Goal: Transaction & Acquisition: Download file/media

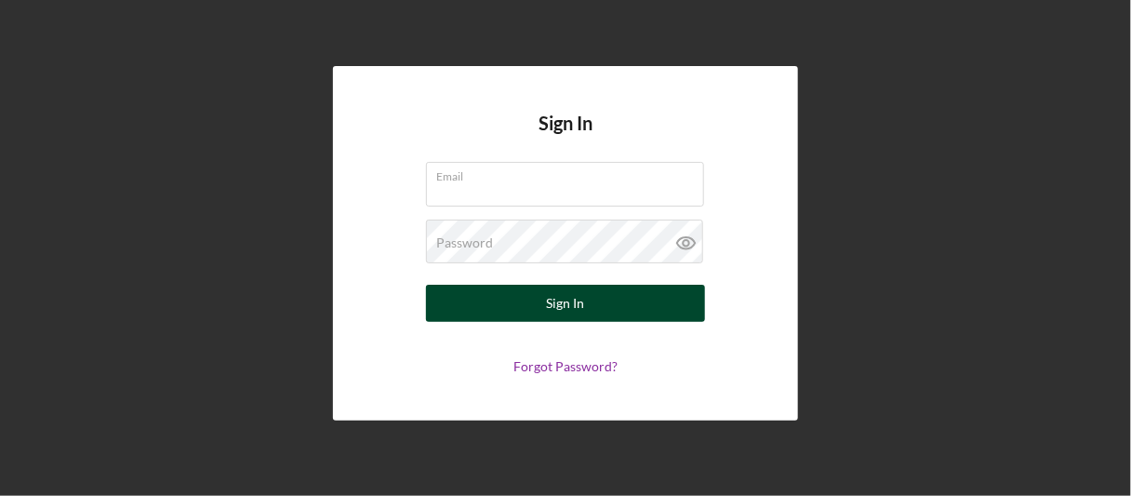
type input "[EMAIL_ADDRESS][DOMAIN_NAME]"
click at [549, 298] on div "Sign In" at bounding box center [566, 303] width 38 height 37
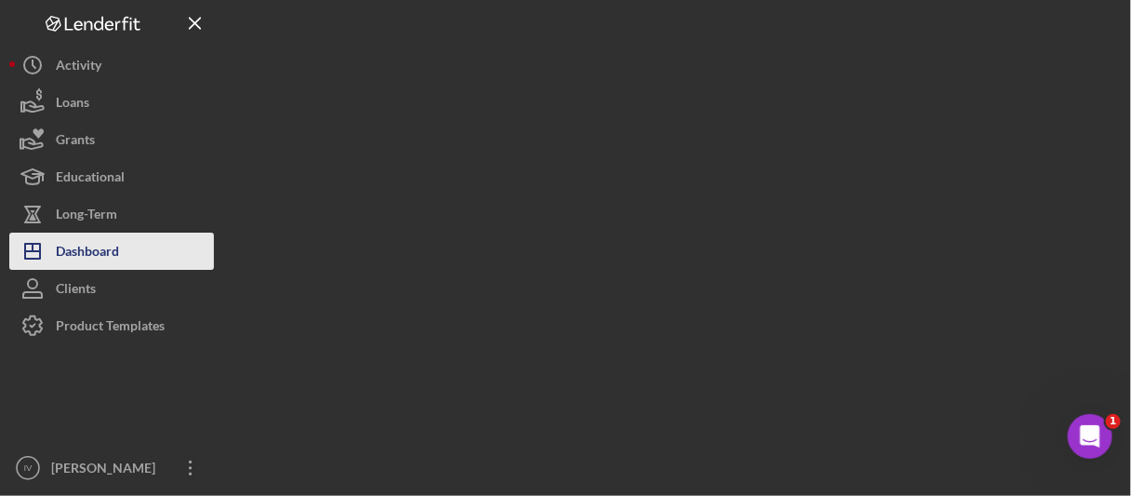
click at [67, 261] on div "Dashboard" at bounding box center [87, 253] width 63 height 42
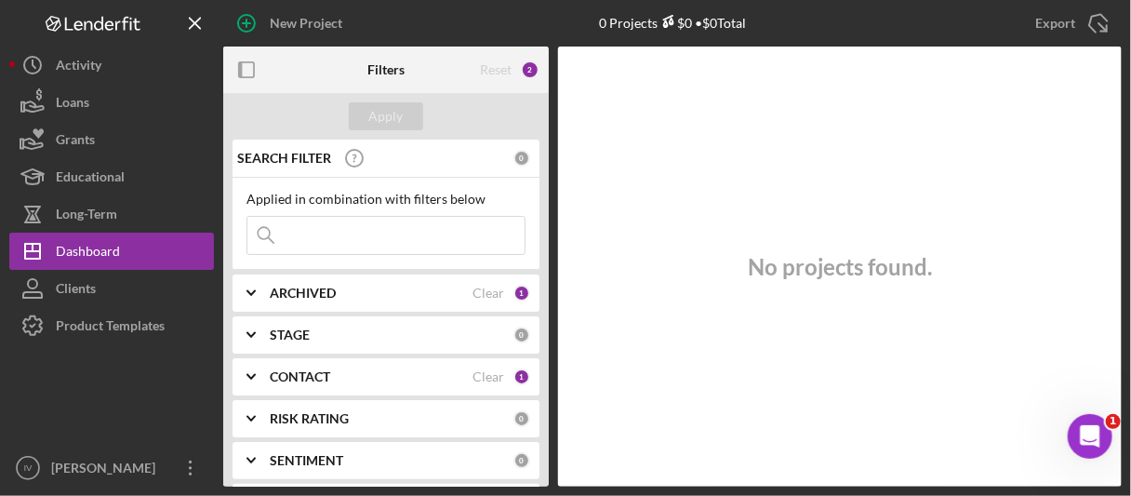
click at [299, 240] on input at bounding box center [385, 235] width 277 height 37
type input "vavilin"
click at [322, 282] on div "ARCHIVED Clear 1" at bounding box center [400, 292] width 260 height 37
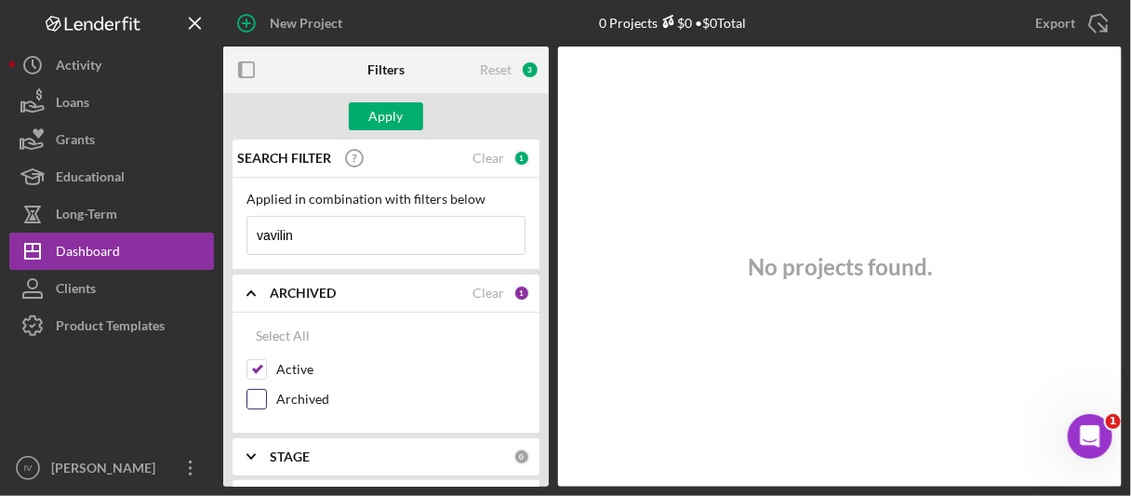
click at [253, 395] on input "Archived" at bounding box center [256, 399] width 19 height 19
checkbox input "true"
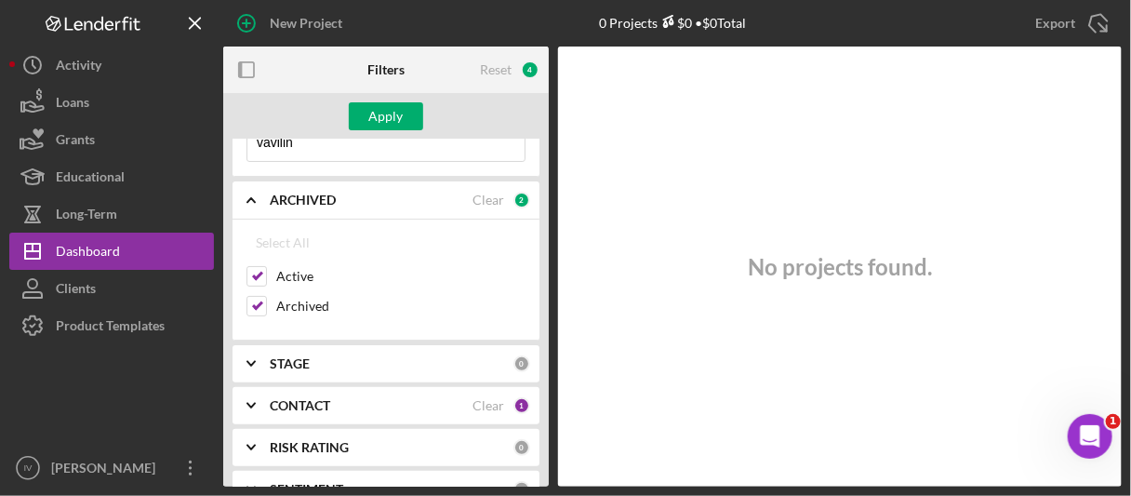
scroll to position [186, 0]
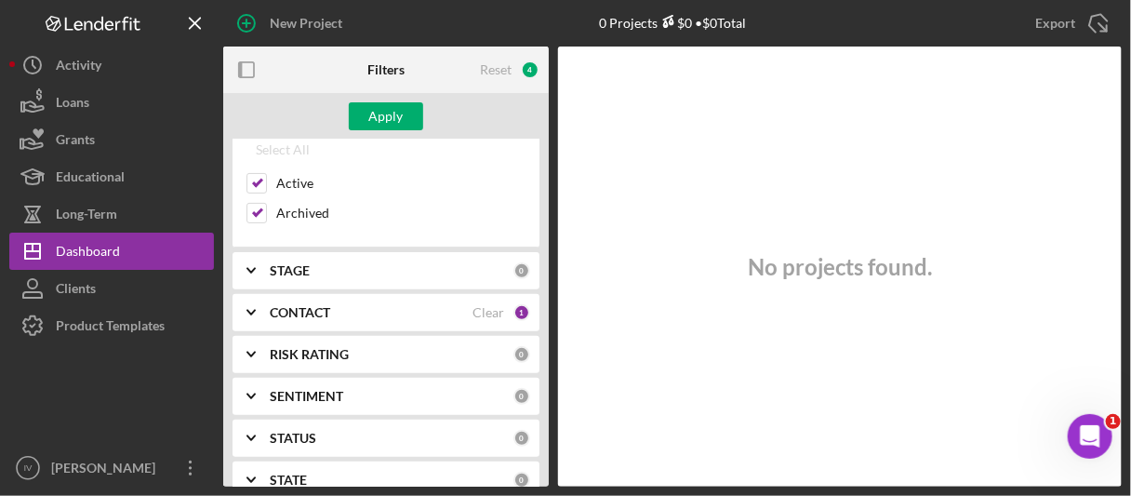
click at [249, 264] on icon "Icon/Expander" at bounding box center [251, 270] width 46 height 46
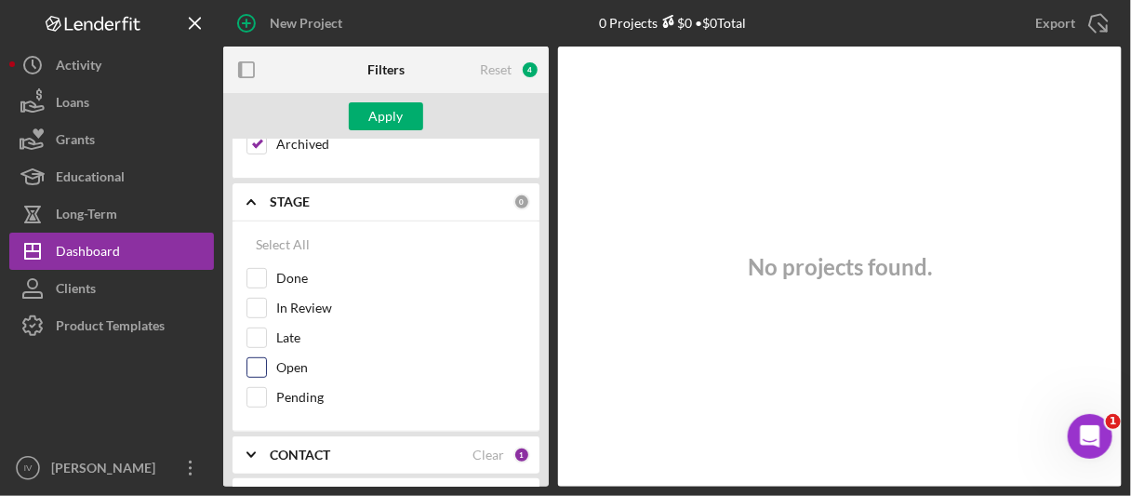
scroll to position [348, 0]
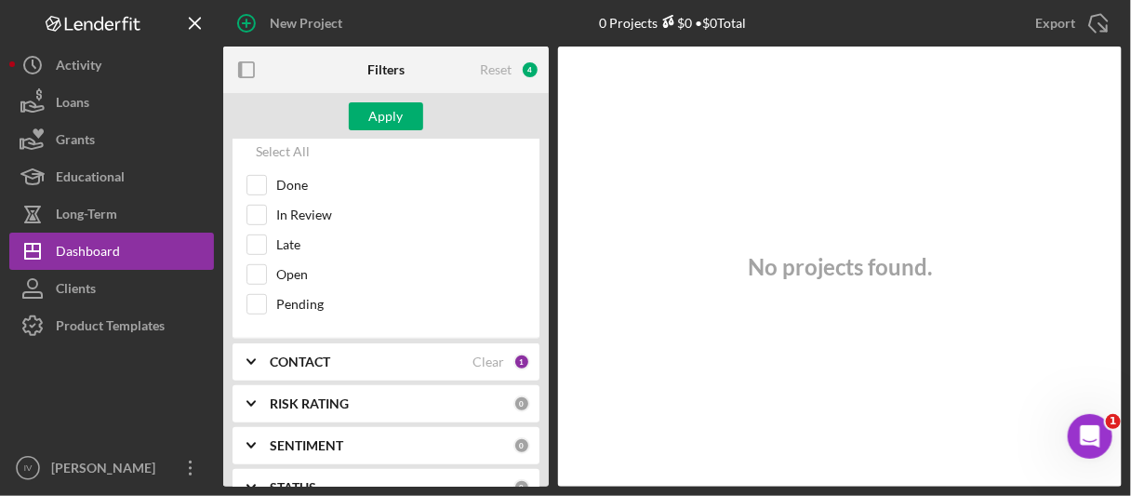
click at [255, 352] on icon "Icon/Expander" at bounding box center [251, 361] width 46 height 46
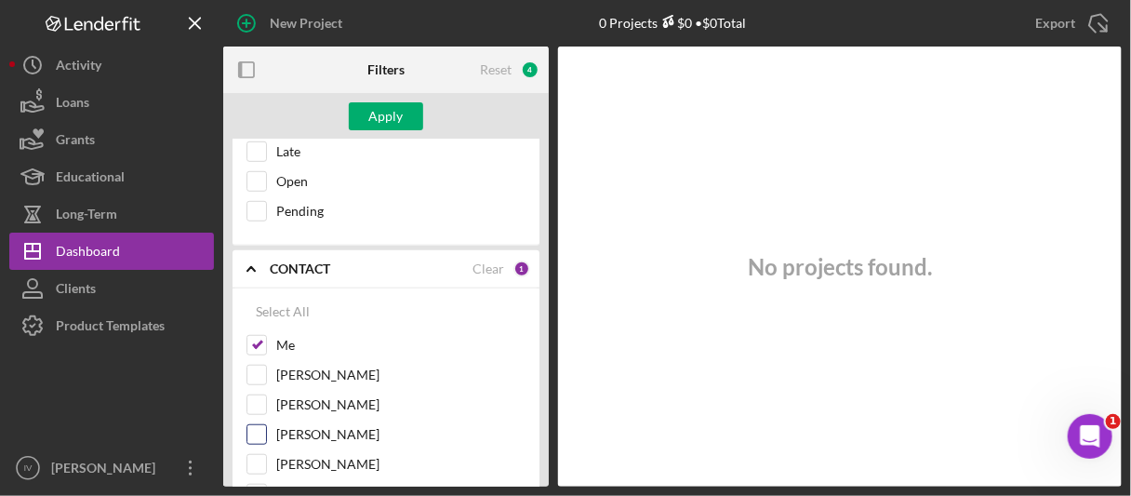
scroll to position [534, 0]
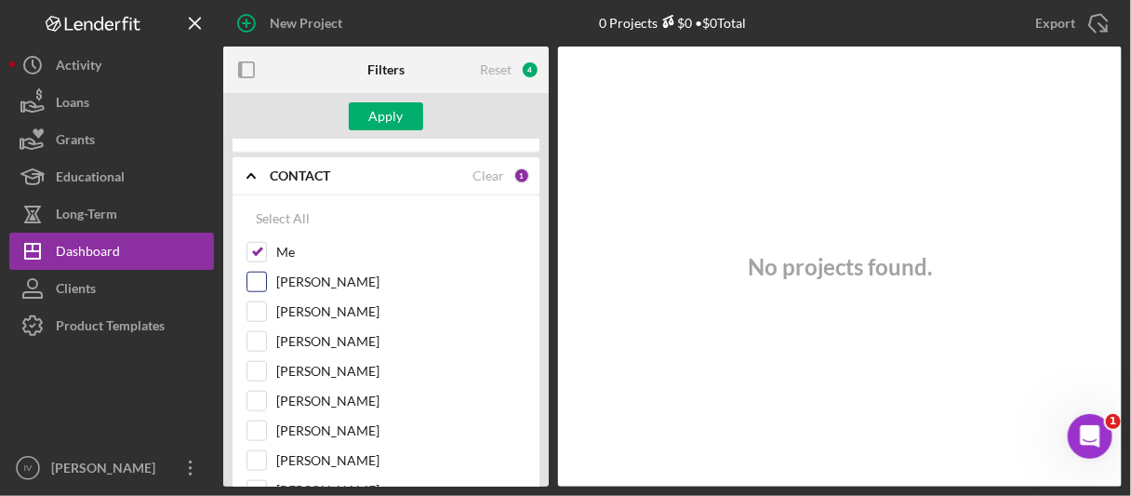
click at [259, 275] on input "[PERSON_NAME]" at bounding box center [256, 281] width 19 height 19
checkbox input "true"
click at [388, 114] on div "Apply" at bounding box center [386, 116] width 34 height 28
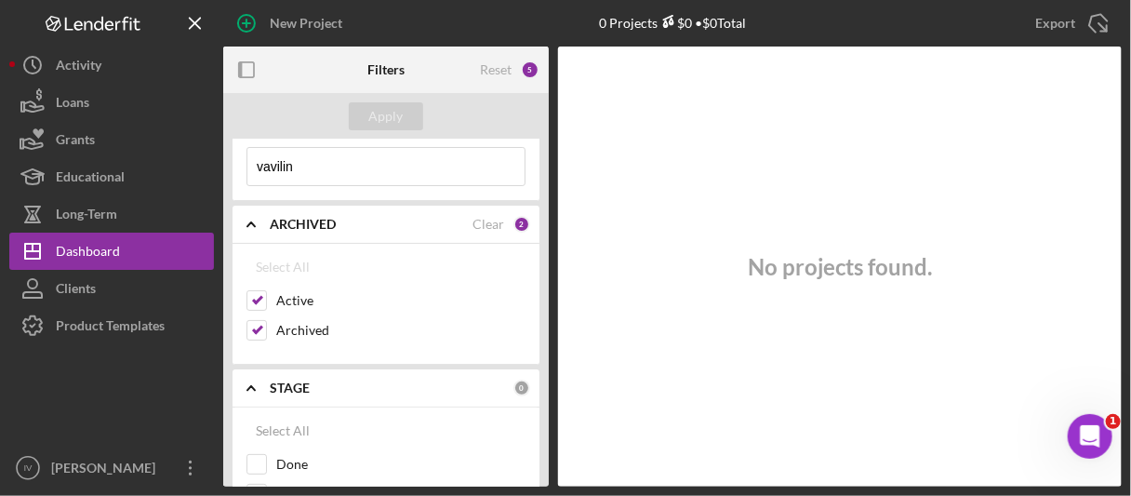
scroll to position [0, 0]
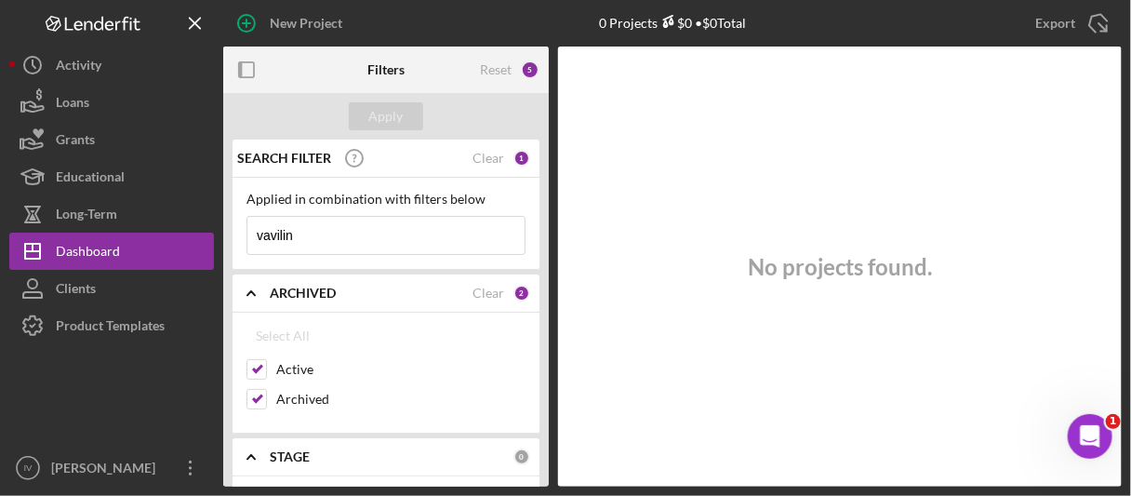
drag, startPoint x: 311, startPoint y: 235, endPoint x: 242, endPoint y: 236, distance: 68.8
click at [240, 236] on div "Applied in combination with filters below vavilin Icon/Menu Close" at bounding box center [385, 224] width 307 height 92
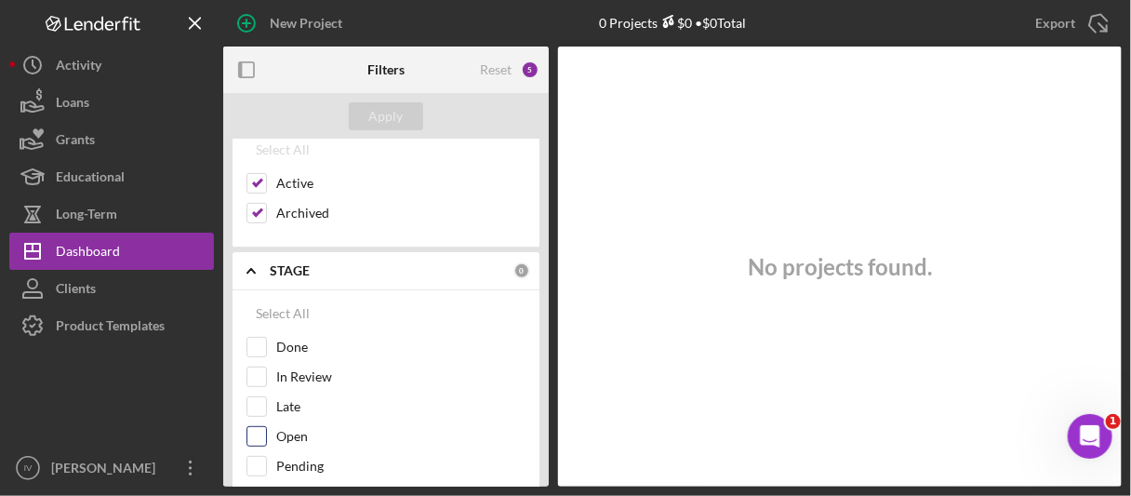
scroll to position [279, 0]
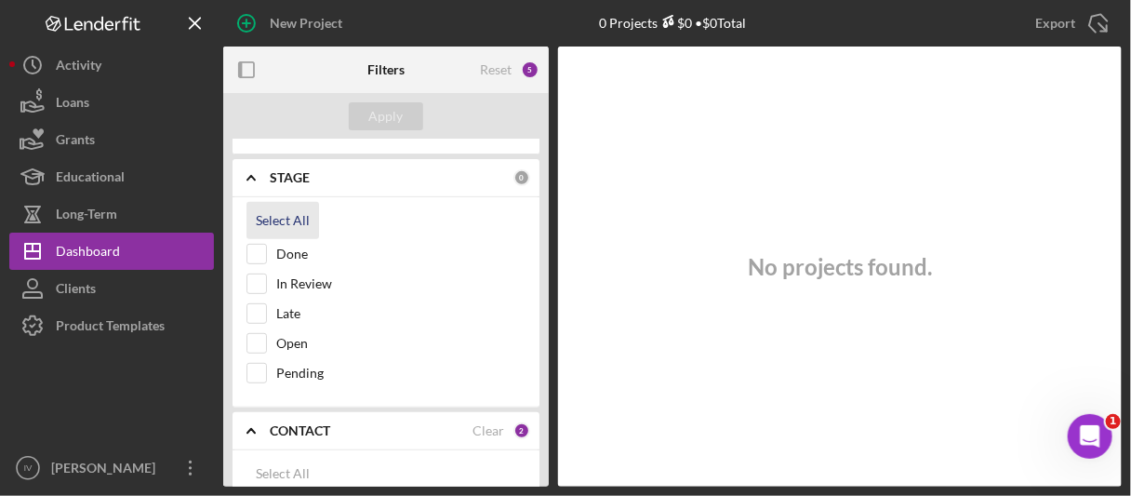
type input "[PERSON_NAME]"
click at [279, 218] on div "Select All" at bounding box center [283, 220] width 54 height 37
checkbox input "true"
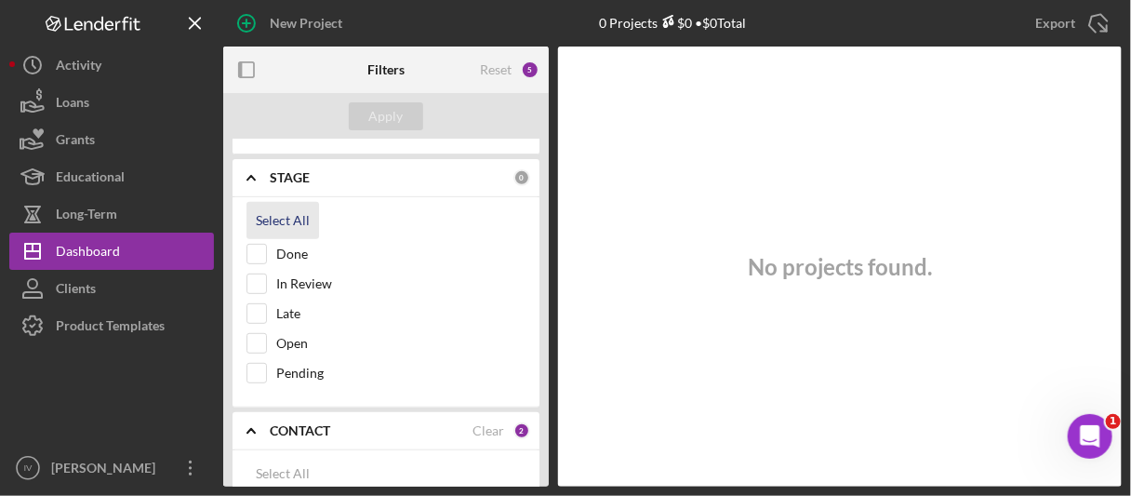
checkbox input "true"
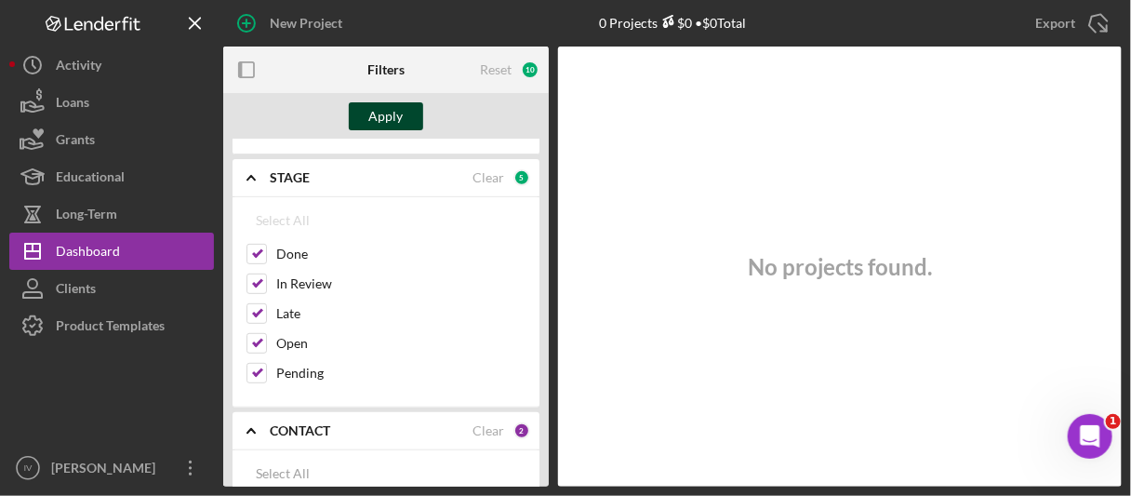
click at [413, 113] on button "Apply" at bounding box center [386, 116] width 74 height 28
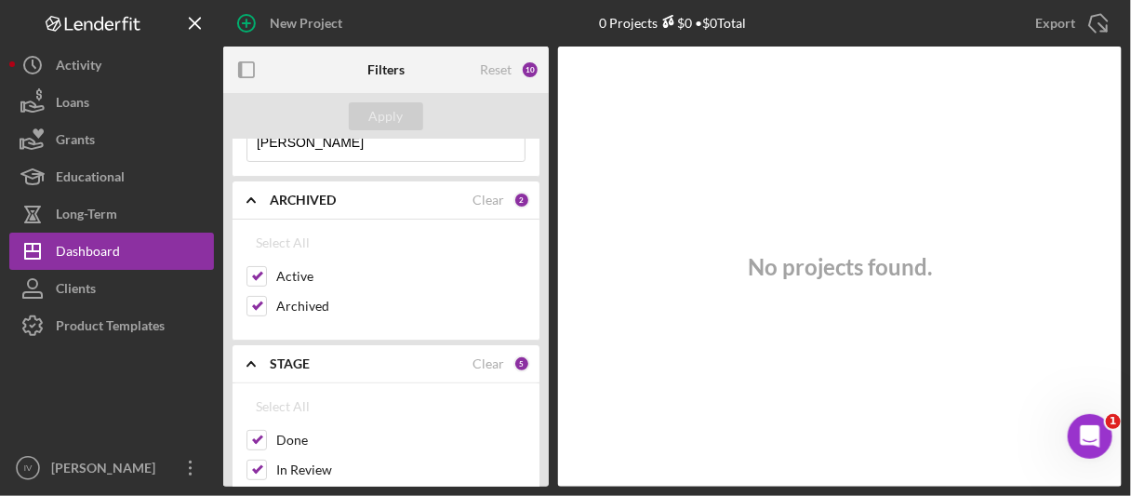
scroll to position [0, 0]
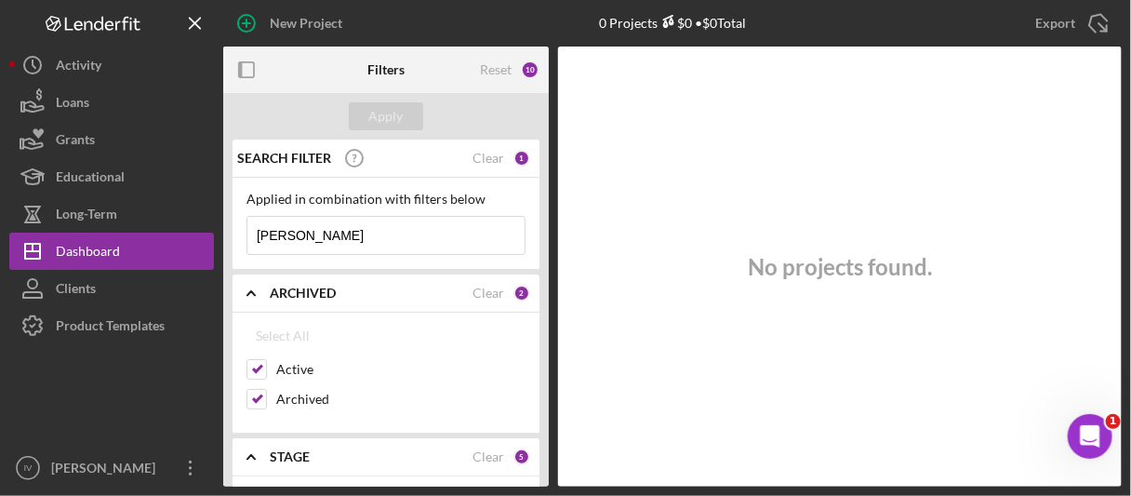
click at [357, 230] on input "[PERSON_NAME]" at bounding box center [385, 235] width 277 height 37
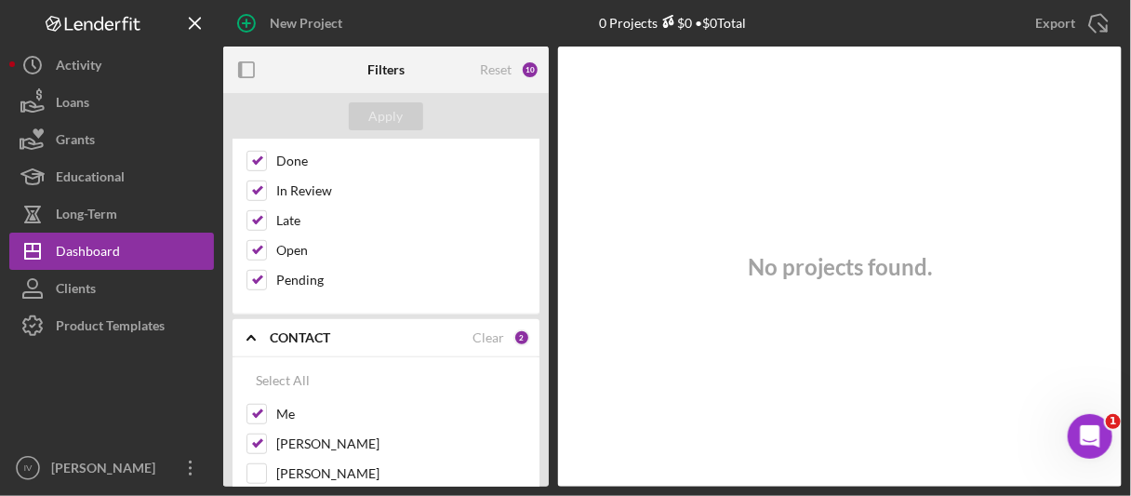
scroll to position [558, 0]
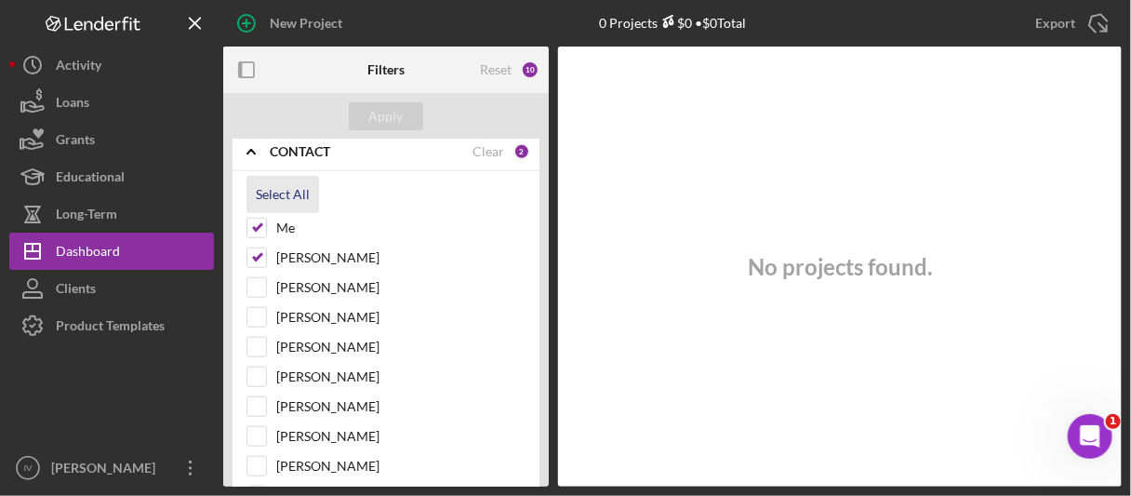
click at [285, 192] on div "Select All" at bounding box center [283, 194] width 54 height 37
checkbox input "true"
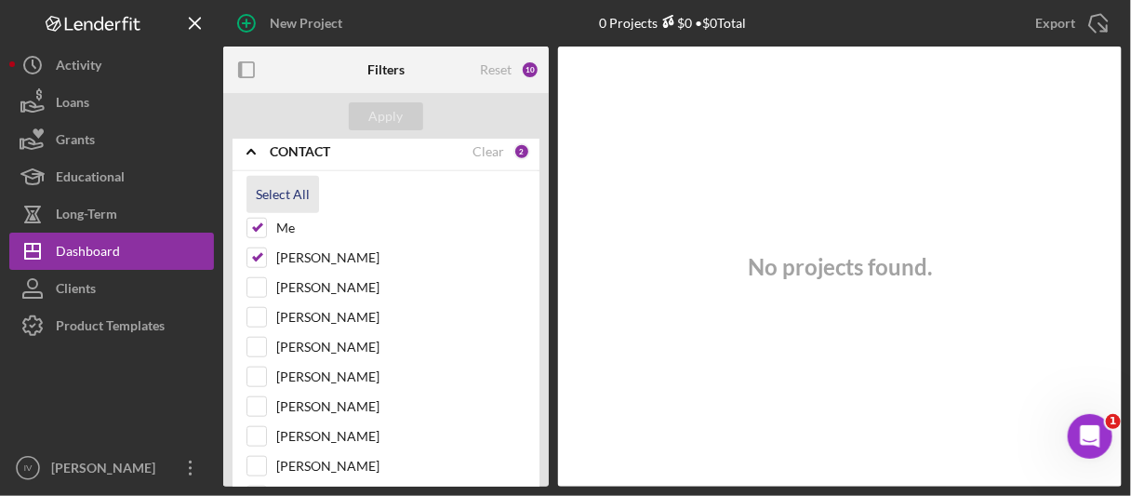
checkbox input "true"
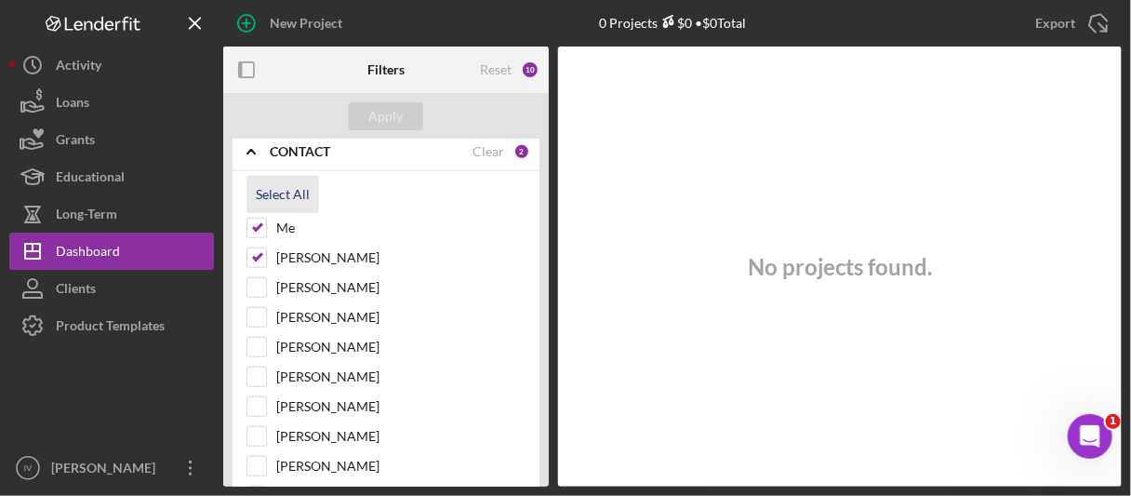
checkbox input "true"
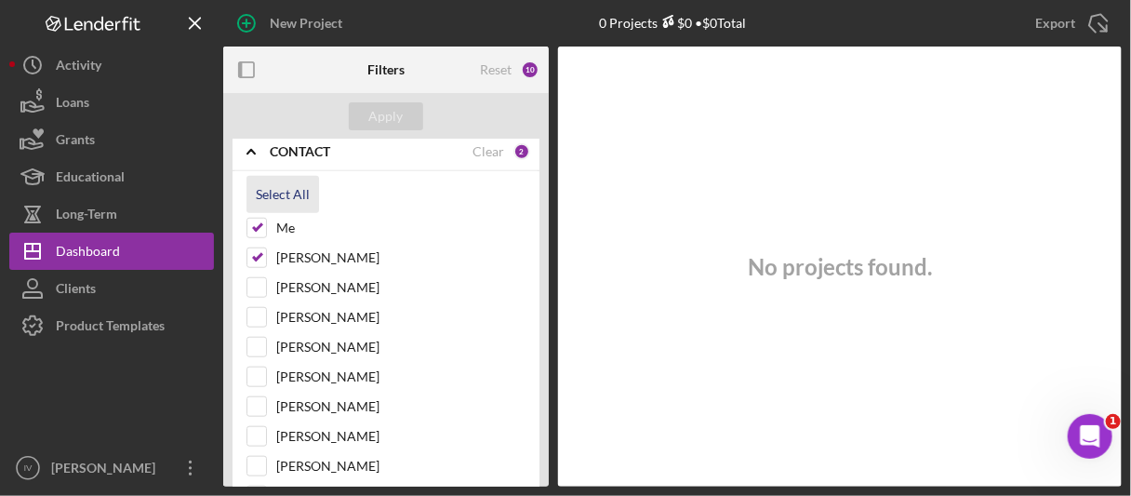
checkbox input "true"
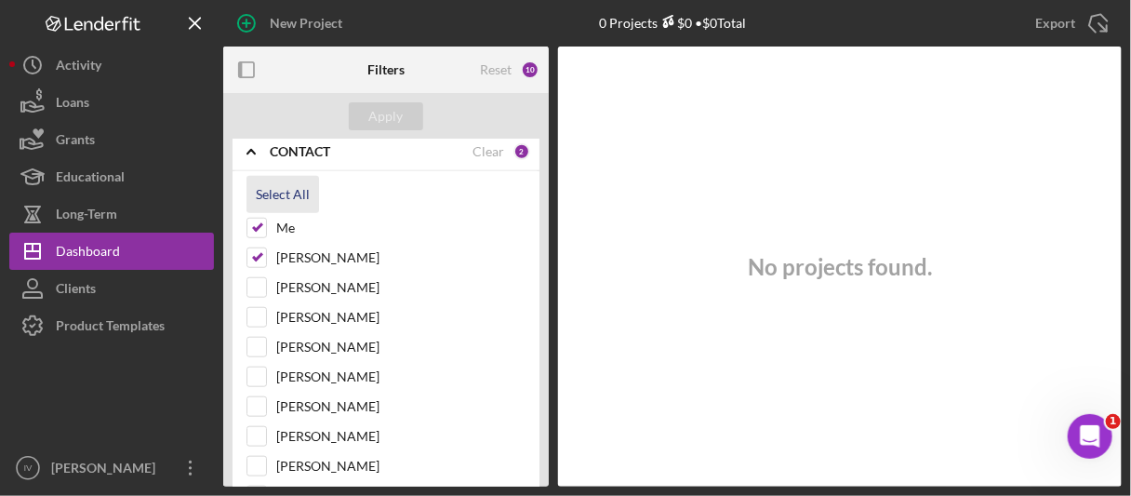
checkbox input "true"
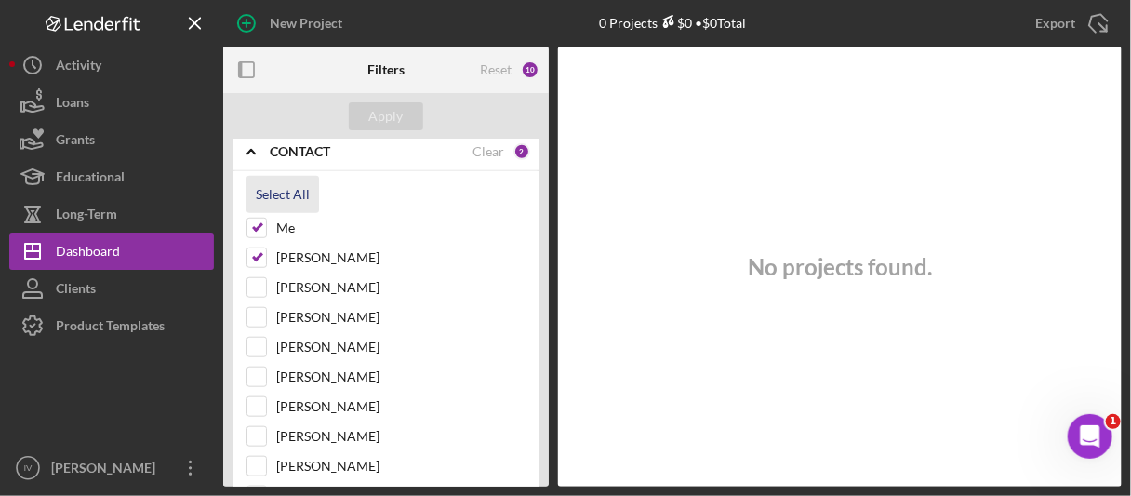
checkbox input "true"
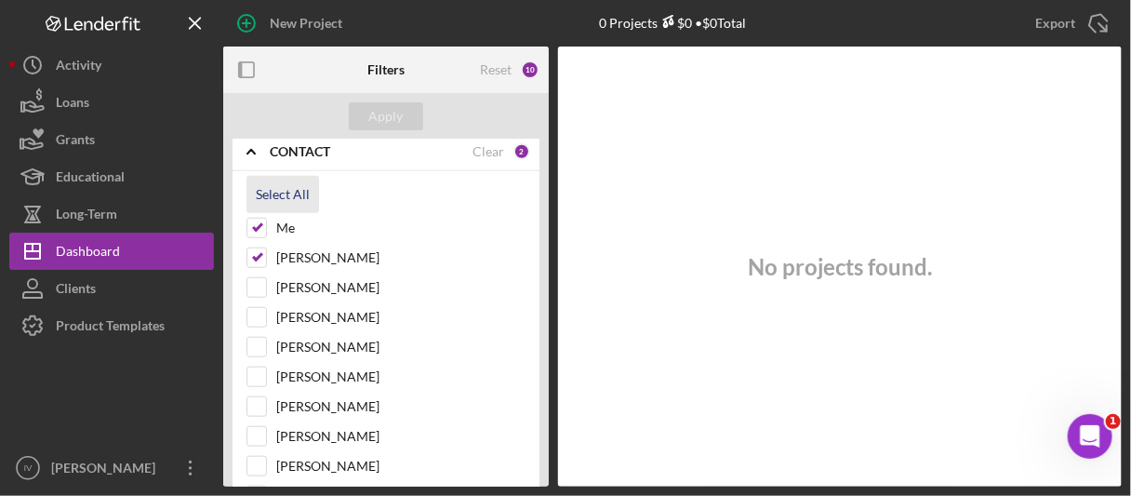
checkbox input "true"
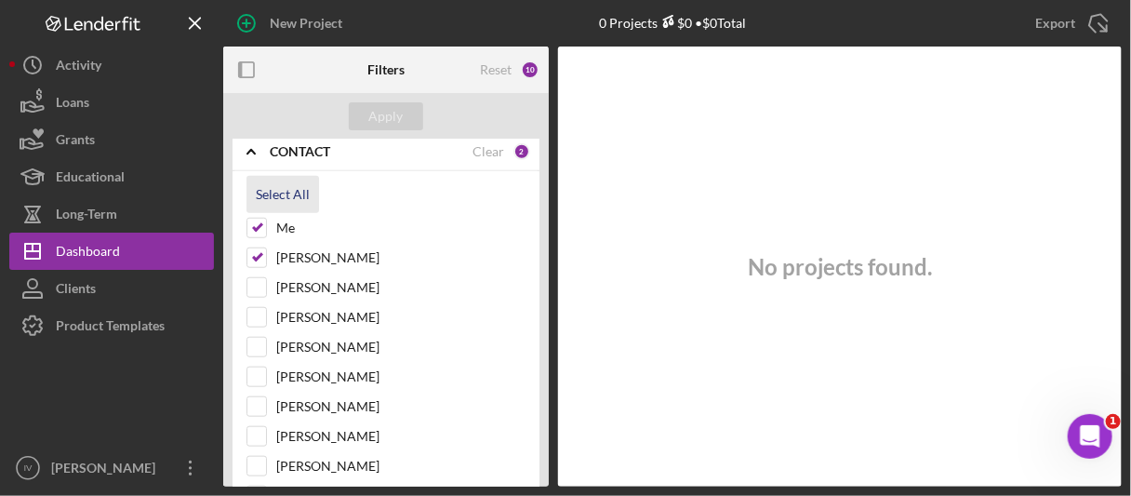
checkbox input "true"
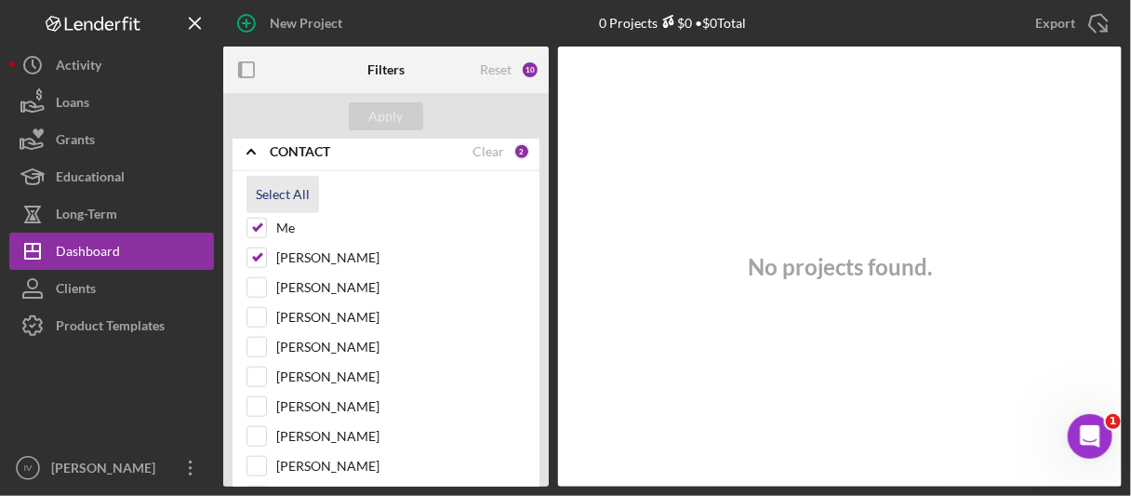
checkbox input "true"
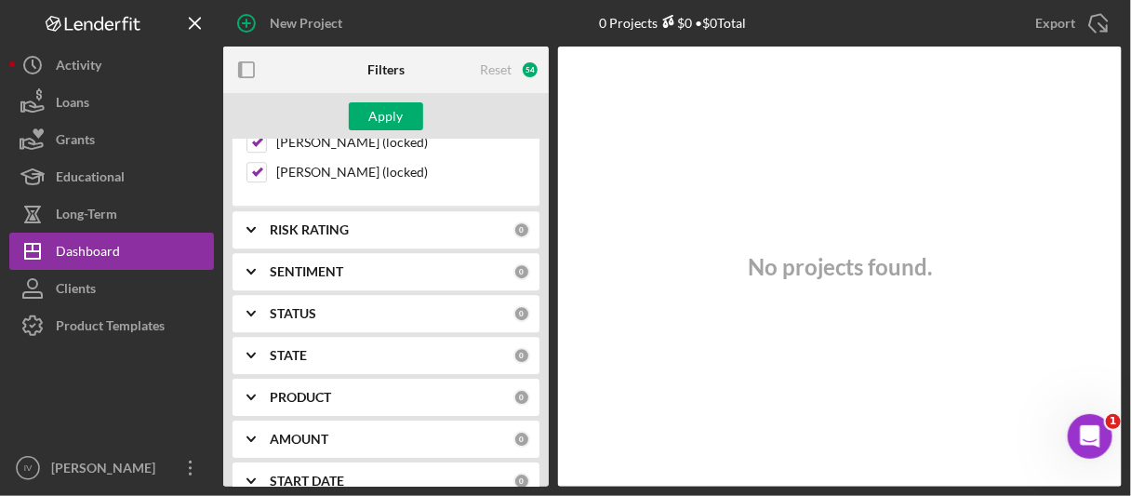
scroll to position [1860, 0]
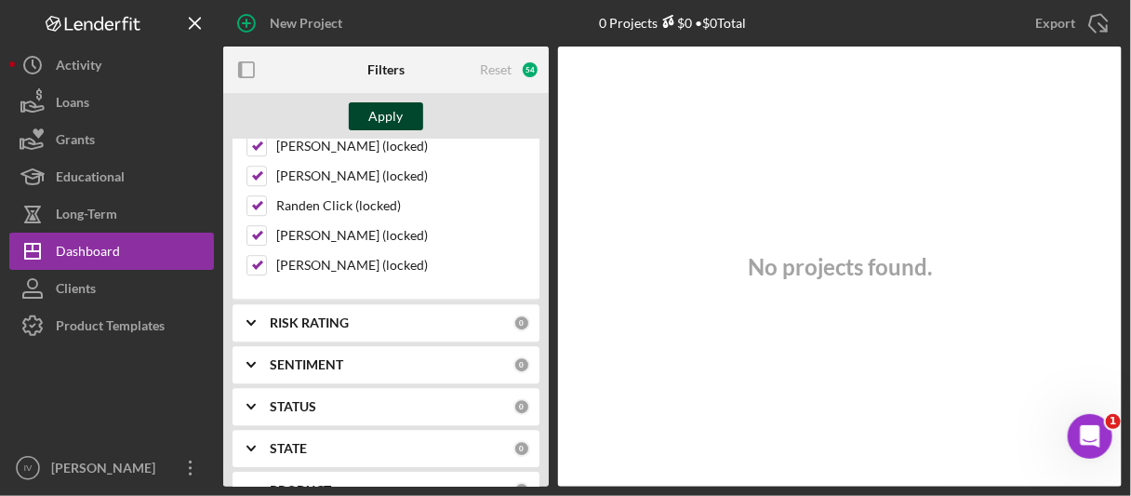
click at [375, 118] on div "Apply" at bounding box center [386, 116] width 34 height 28
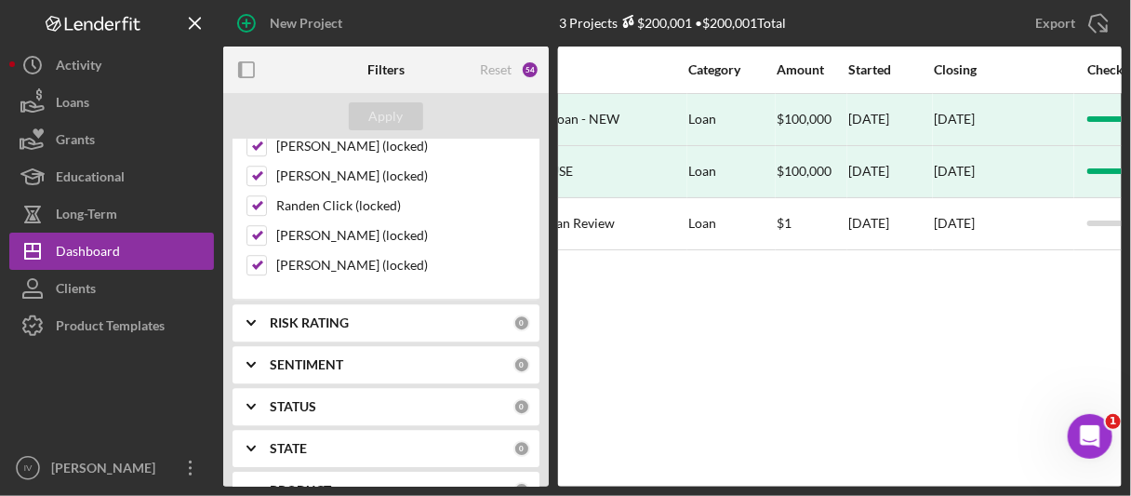
scroll to position [0, 735]
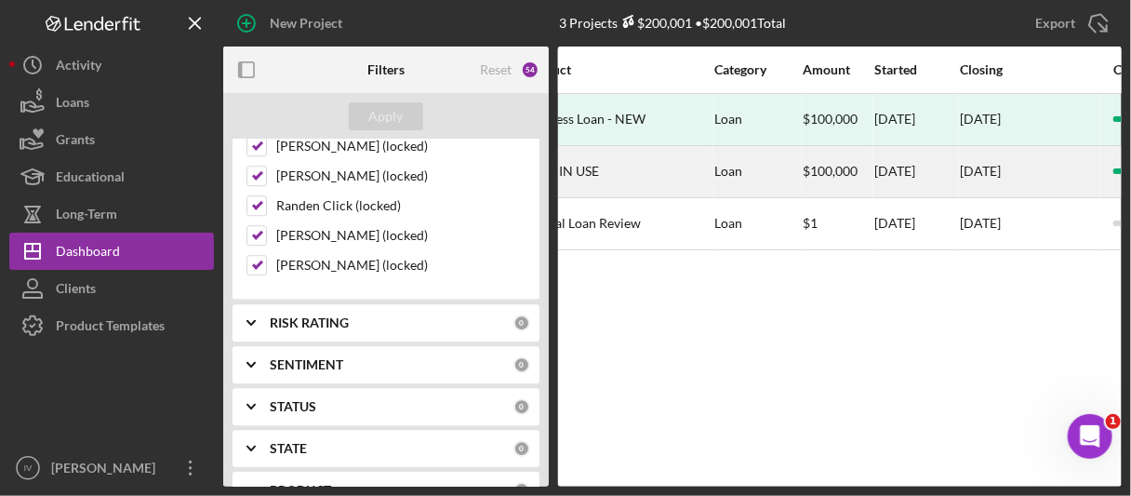
click at [877, 179] on div "[DATE]" at bounding box center [916, 171] width 84 height 49
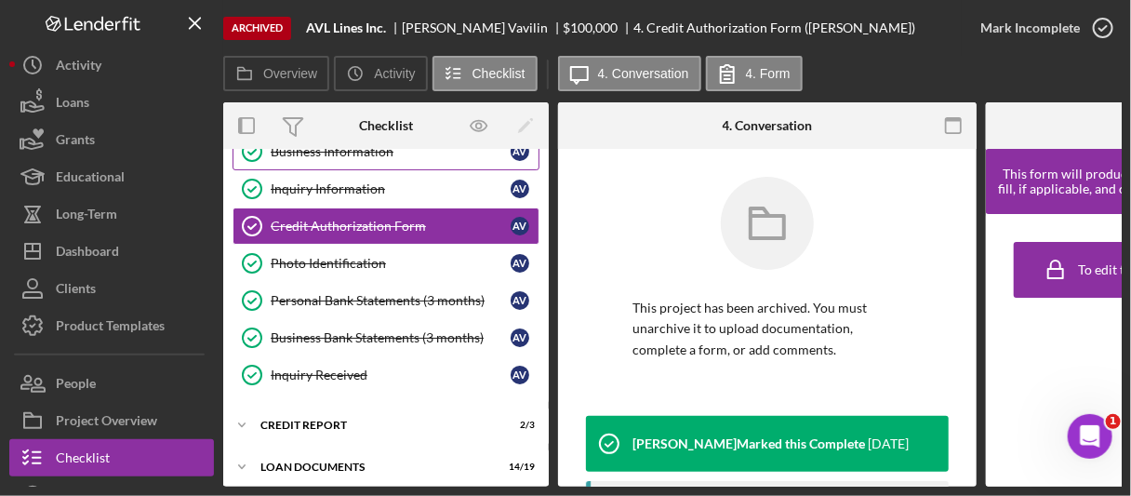
scroll to position [7, 0]
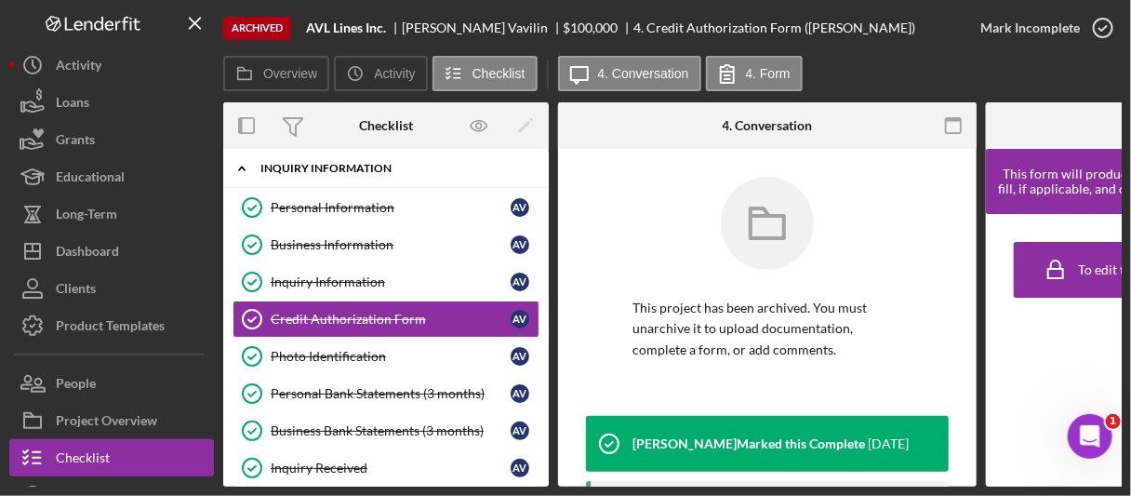
click at [238, 169] on icon "Icon/Expander" at bounding box center [241, 168] width 37 height 37
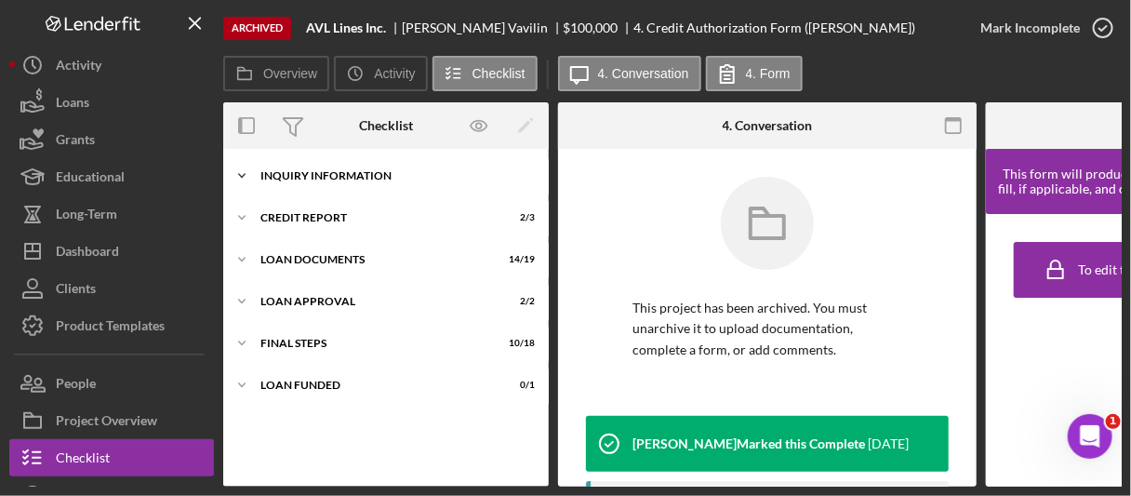
scroll to position [0, 0]
click at [241, 256] on icon "Icon/Expander" at bounding box center [241, 259] width 37 height 37
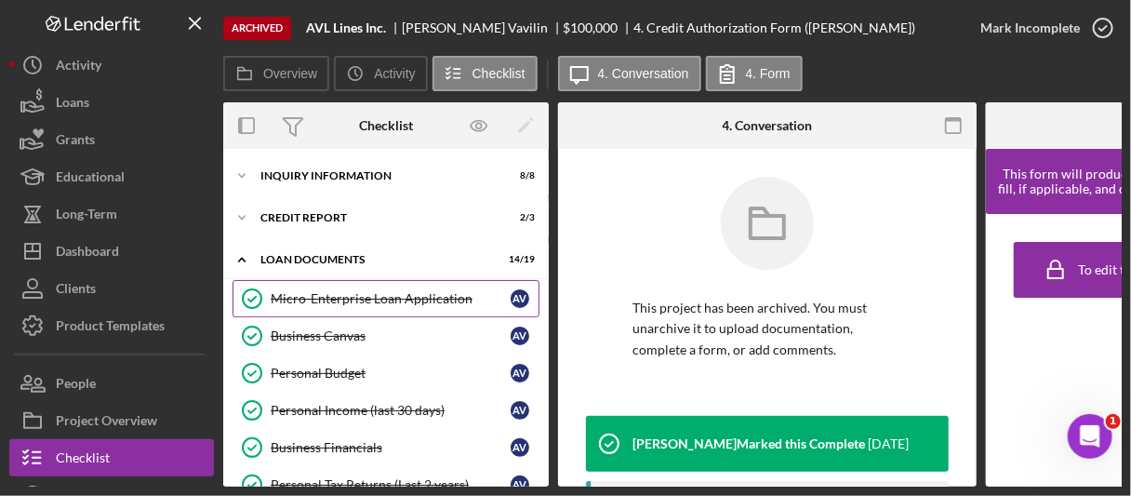
click at [315, 296] on div "Micro-Enterprise Loan Application" at bounding box center [391, 298] width 240 height 15
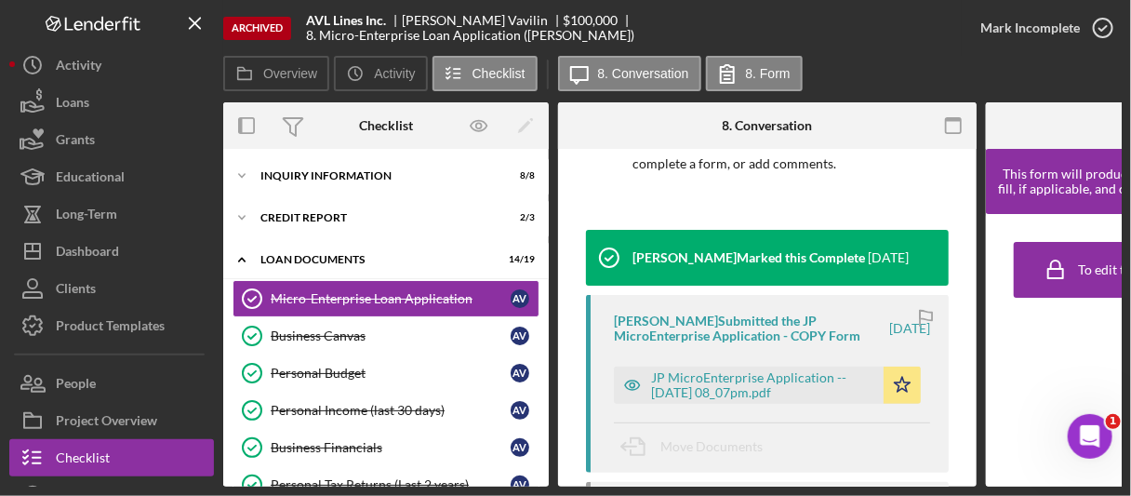
scroll to position [279, 0]
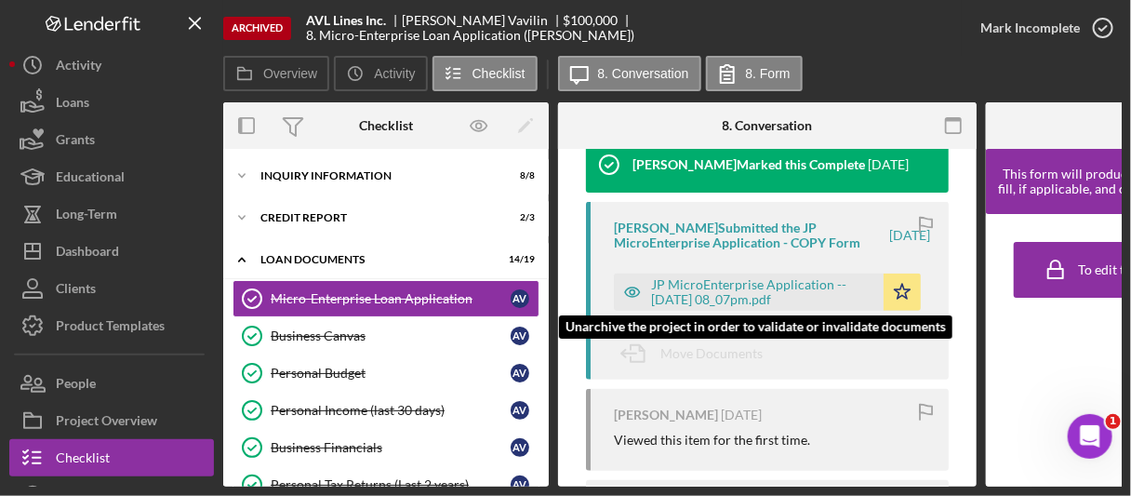
click at [630, 290] on icon "button" at bounding box center [631, 292] width 5 height 5
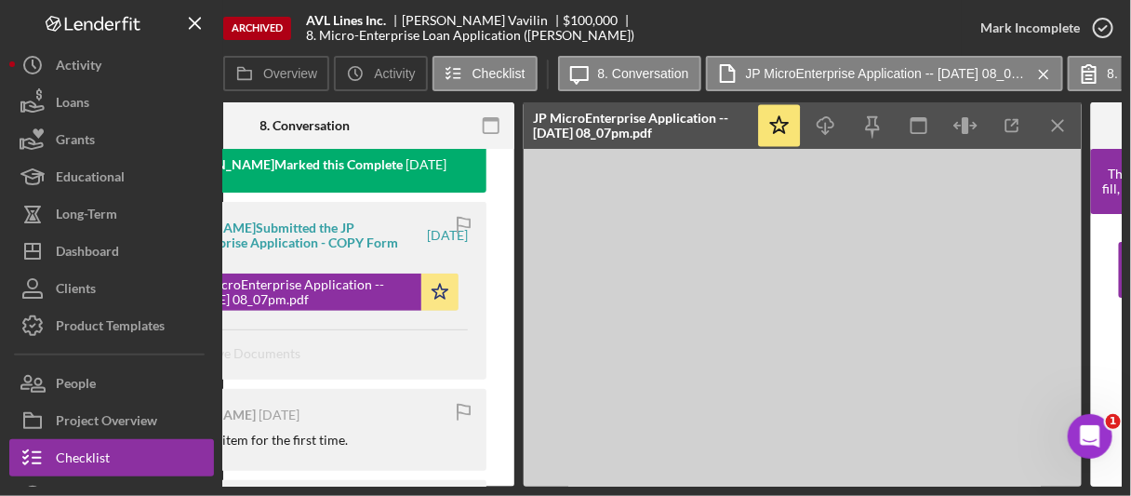
scroll to position [0, 479]
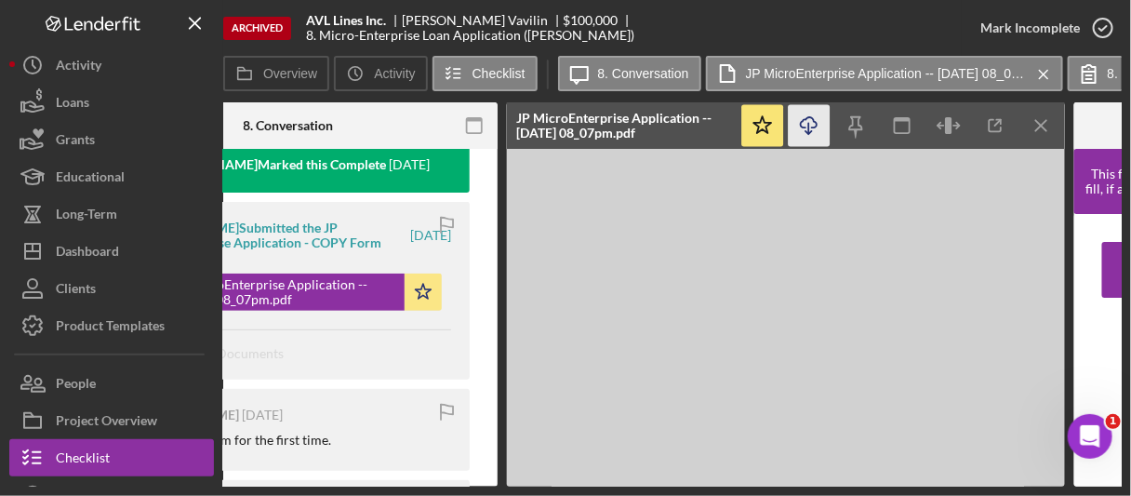
click at [816, 125] on icon "button" at bounding box center [809, 122] width 16 height 10
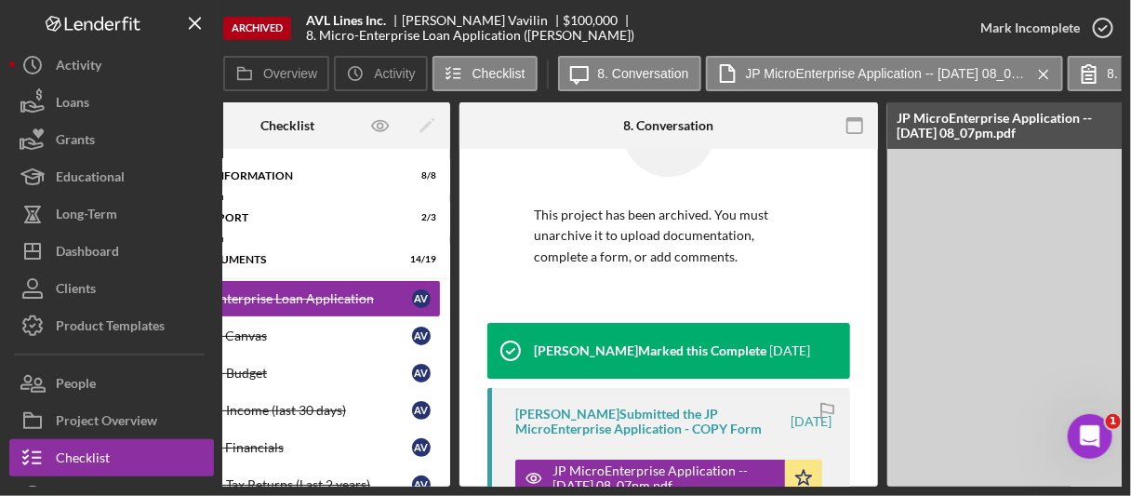
scroll to position [279, 0]
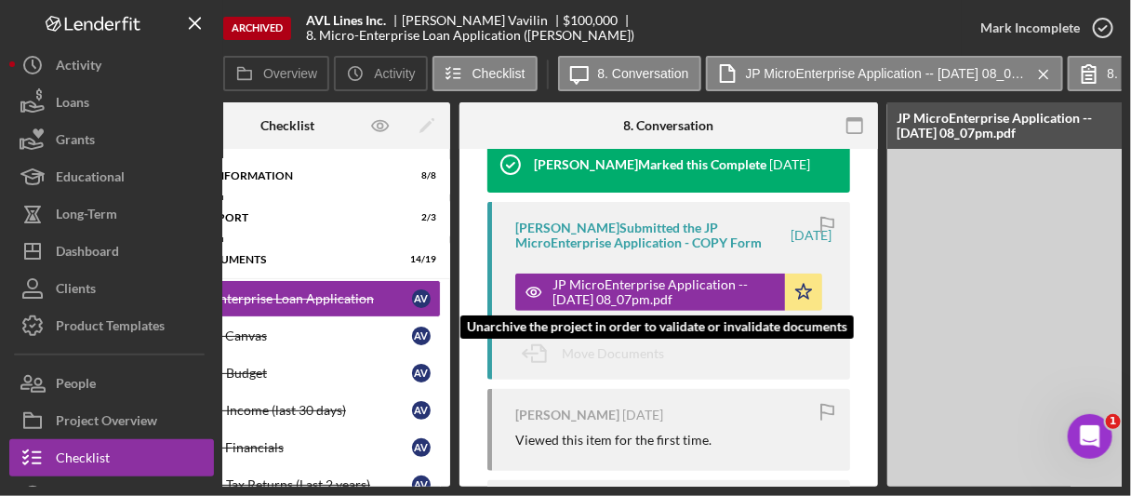
click at [596, 287] on div "JP MicroEnterprise Application -- [DATE] 08_07pm.pdf" at bounding box center [663, 292] width 223 height 30
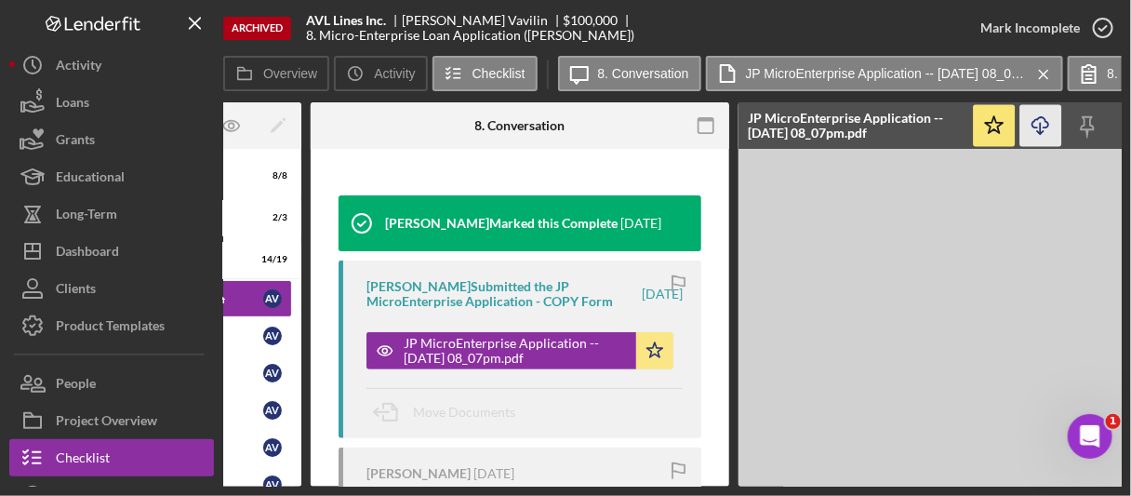
scroll to position [0, 0]
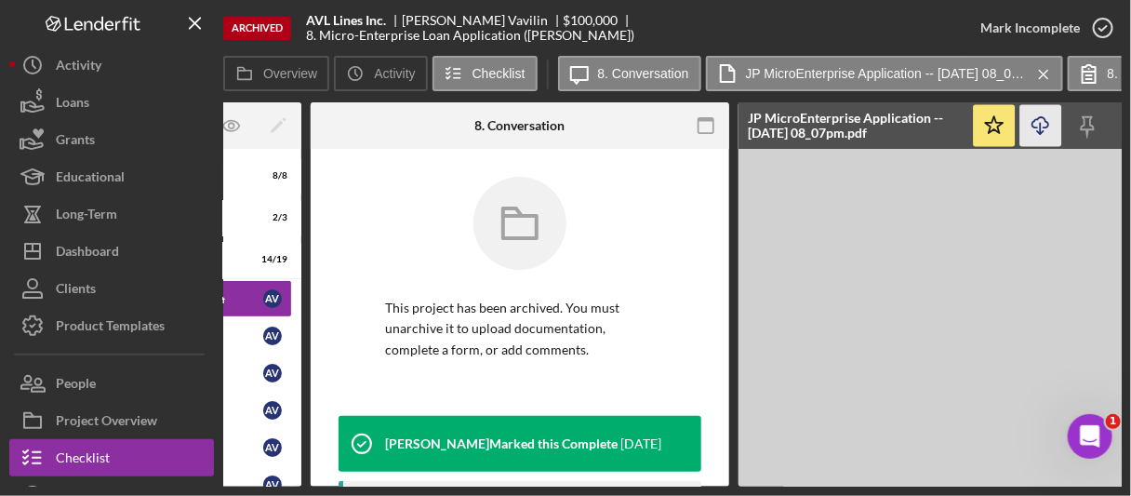
click at [1040, 123] on line "button" at bounding box center [1040, 128] width 0 height 10
